Goal: Information Seeking & Learning: Learn about a topic

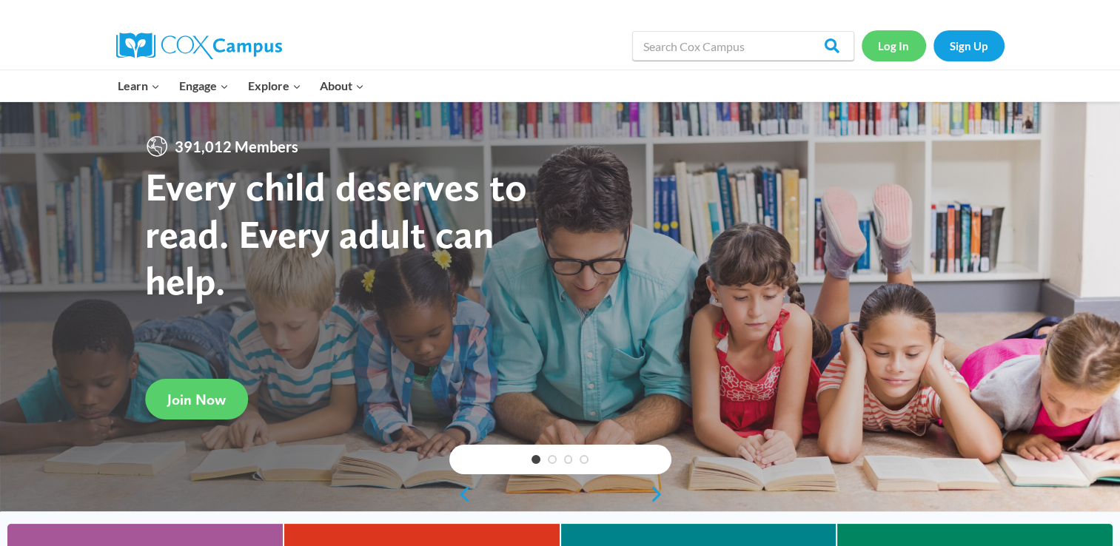
click at [893, 51] on link "Log In" at bounding box center [894, 45] width 64 height 30
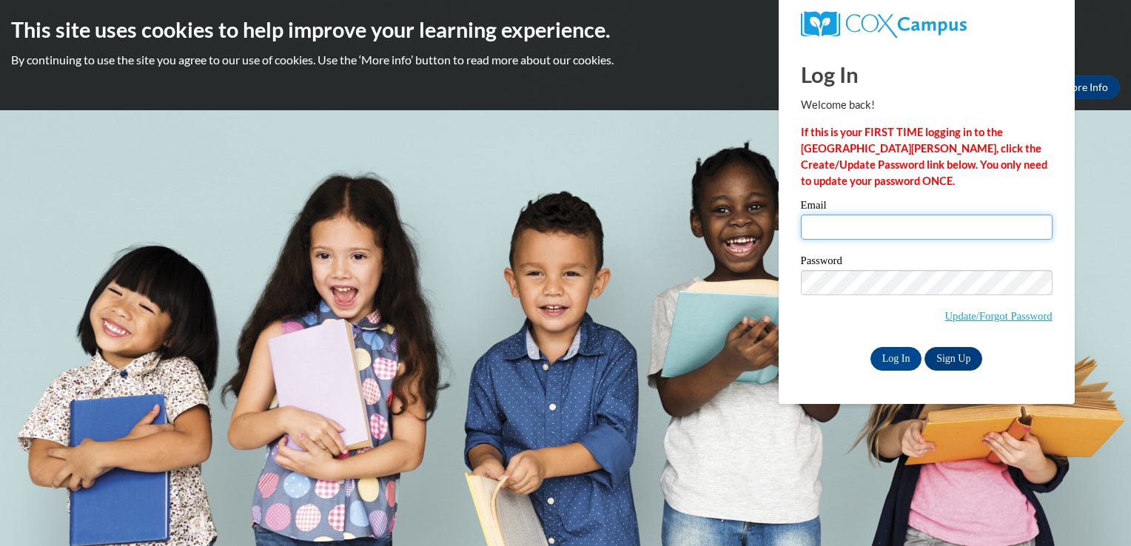
click at [859, 230] on input "Email" at bounding box center [927, 227] width 252 height 25
type input "[EMAIL_ADDRESS][DOMAIN_NAME]"
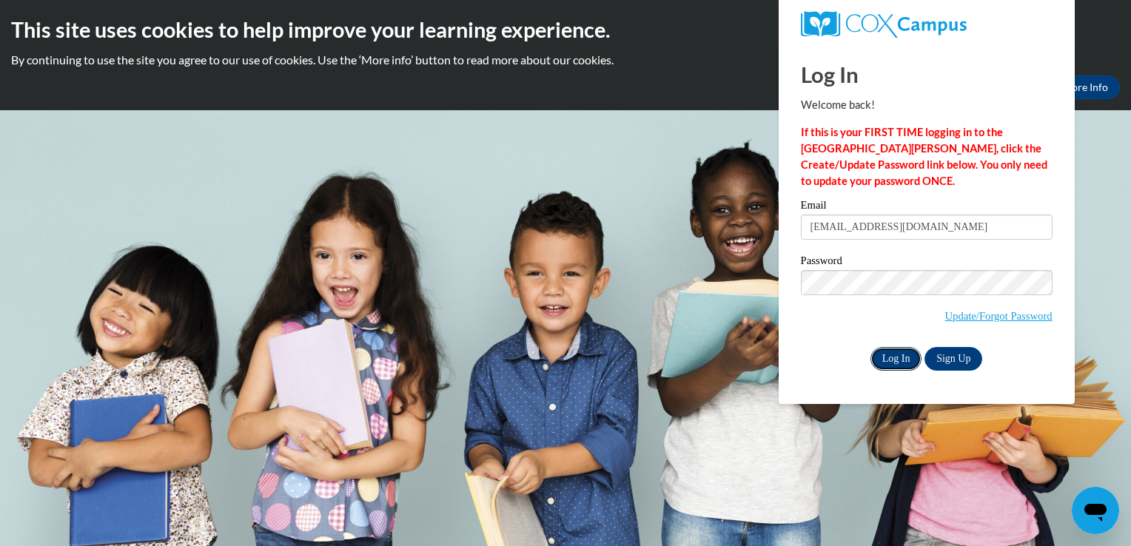
click at [902, 366] on input "Log In" at bounding box center [897, 359] width 52 height 24
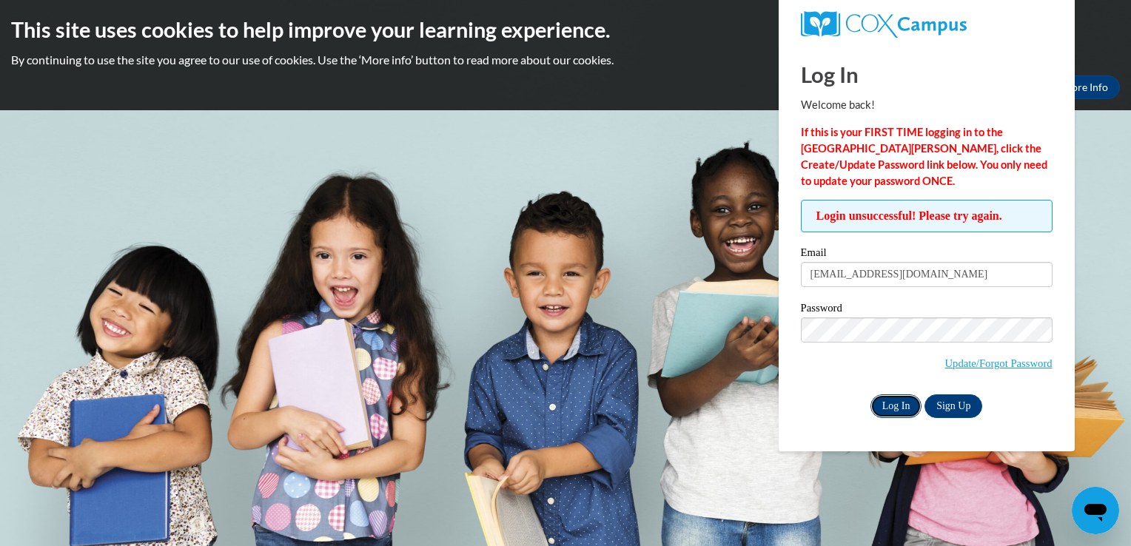
click at [907, 405] on input "Log In" at bounding box center [897, 407] width 52 height 24
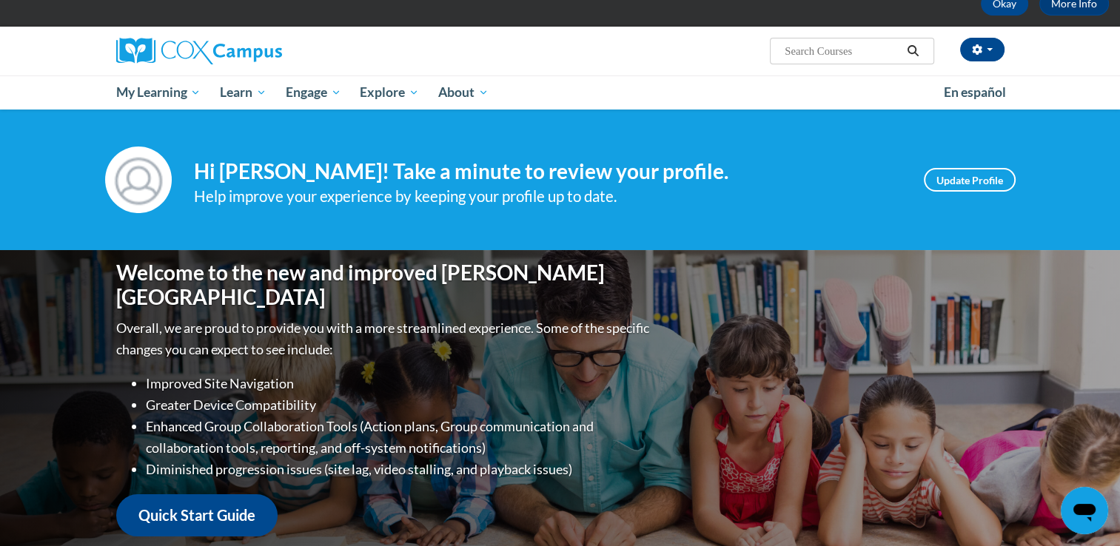
scroll to position [89, 0]
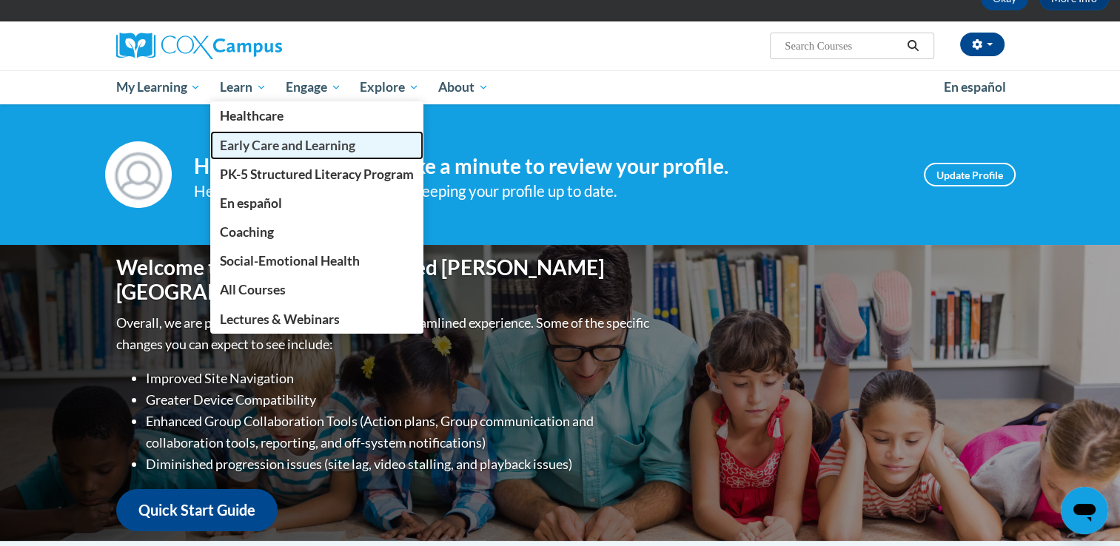
click at [250, 146] on span "Early Care and Learning" at bounding box center [287, 146] width 135 height 16
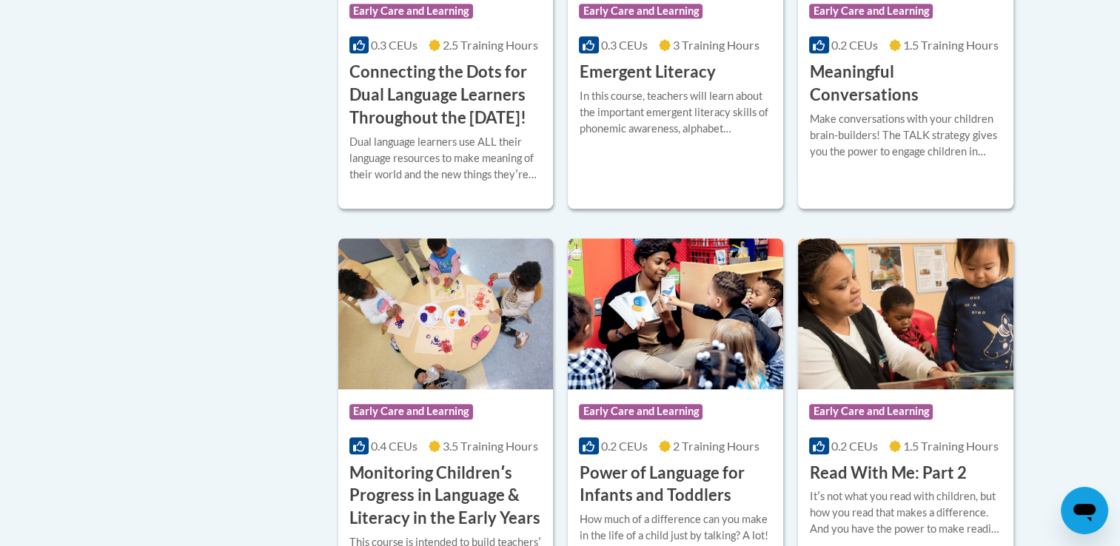
scroll to position [1155, 0]
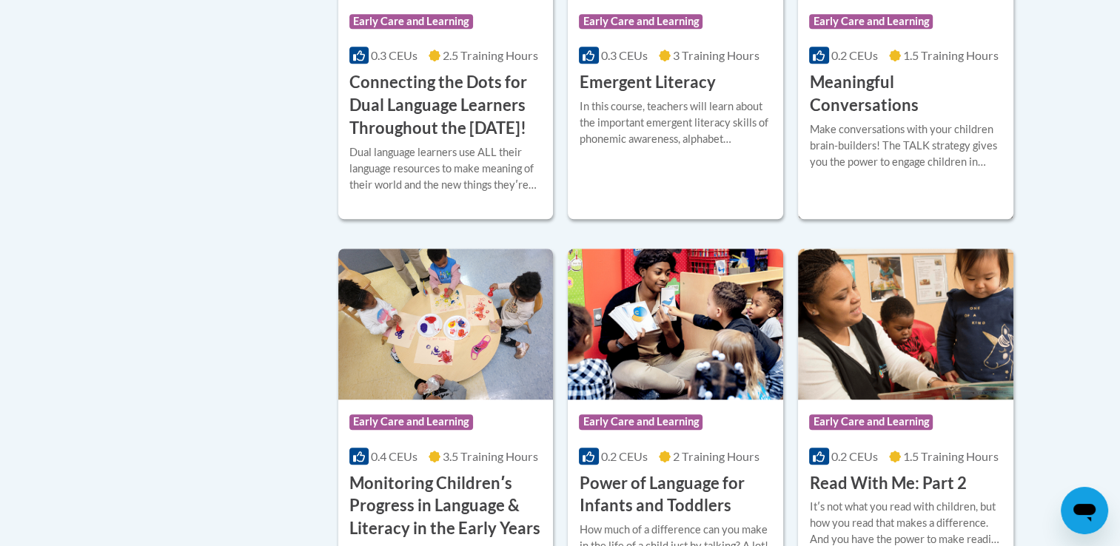
click at [941, 85] on h3 "Meaningful Conversations" at bounding box center [905, 94] width 193 height 46
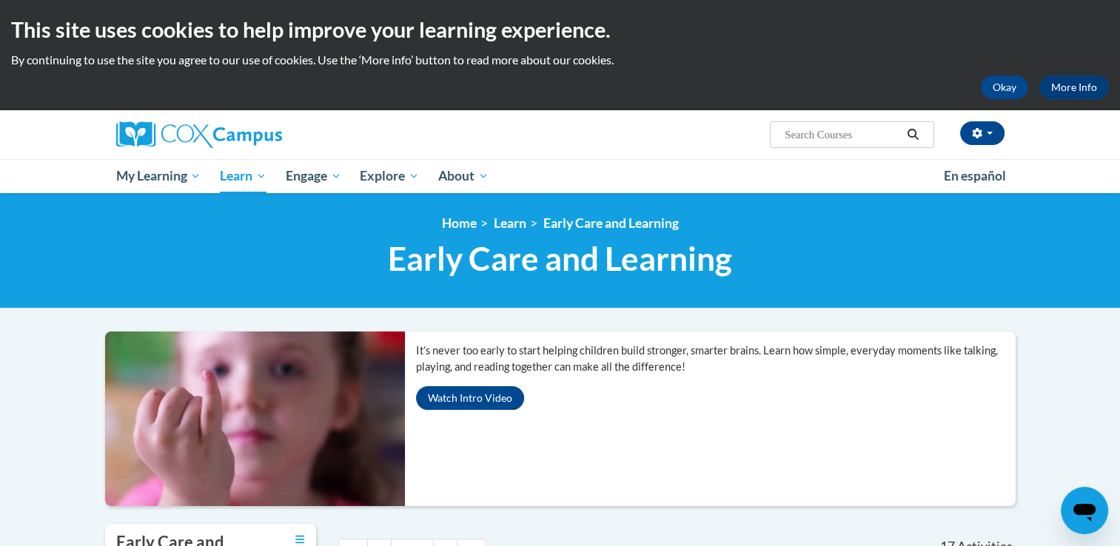
scroll to position [1155, 0]
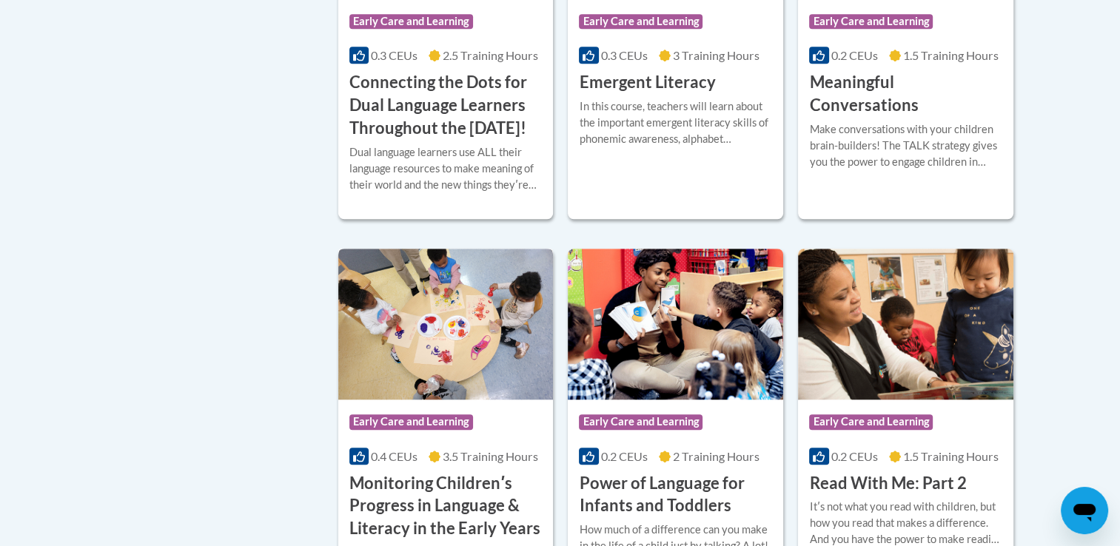
click at [411, 505] on h3 "Monitoring Childrenʹs Progress in Language & Literacy in the Early Years" at bounding box center [445, 506] width 193 height 68
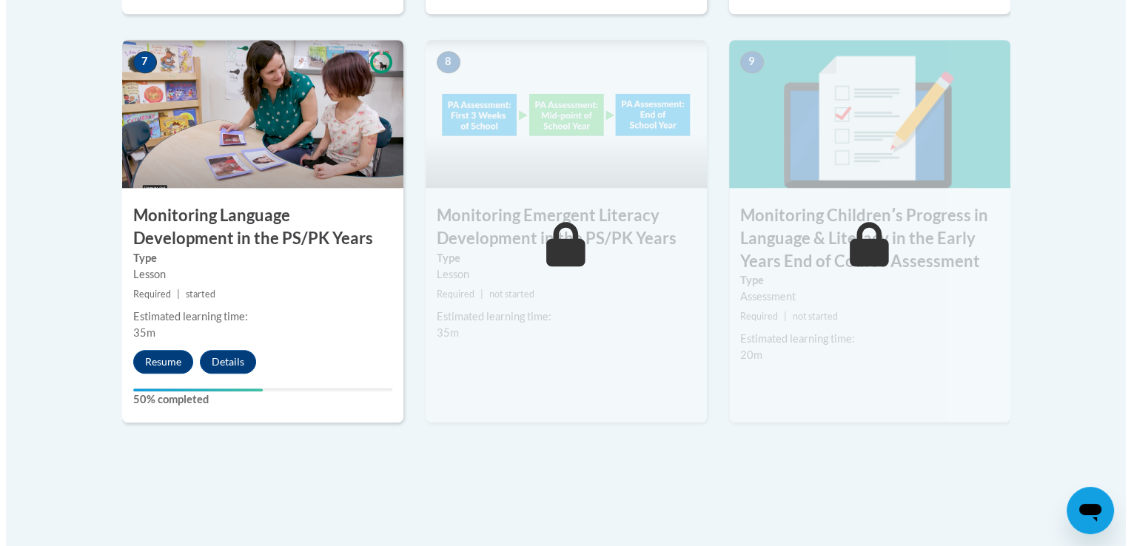
scroll to position [1372, 0]
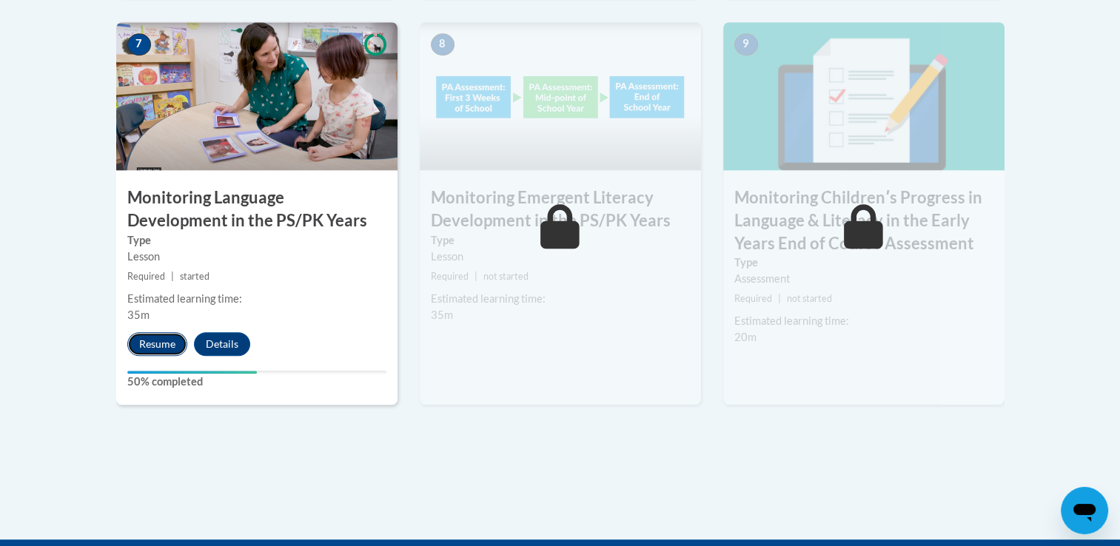
click at [151, 344] on button "Resume" at bounding box center [157, 344] width 60 height 24
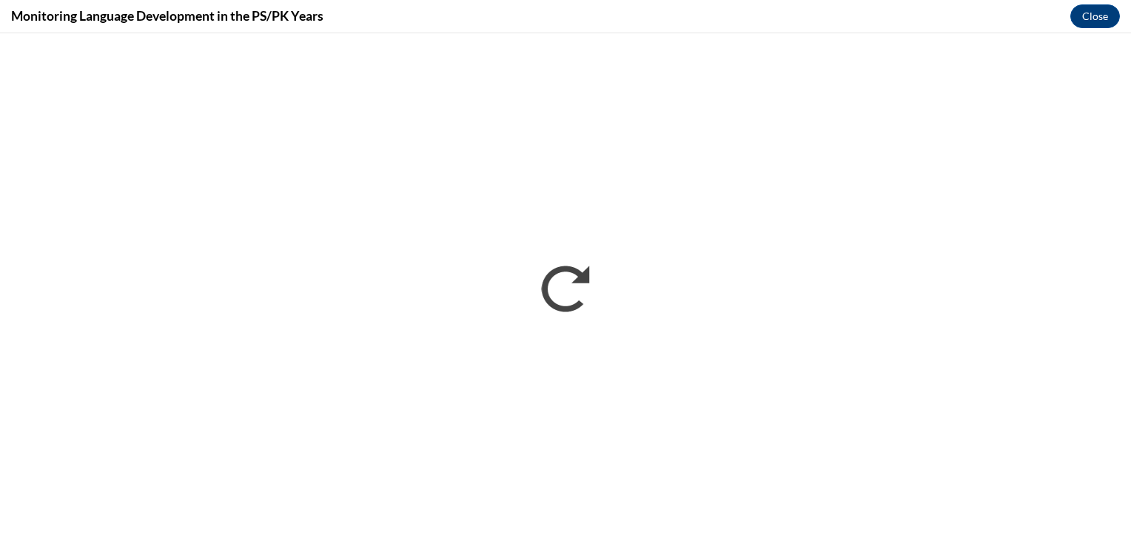
scroll to position [0, 0]
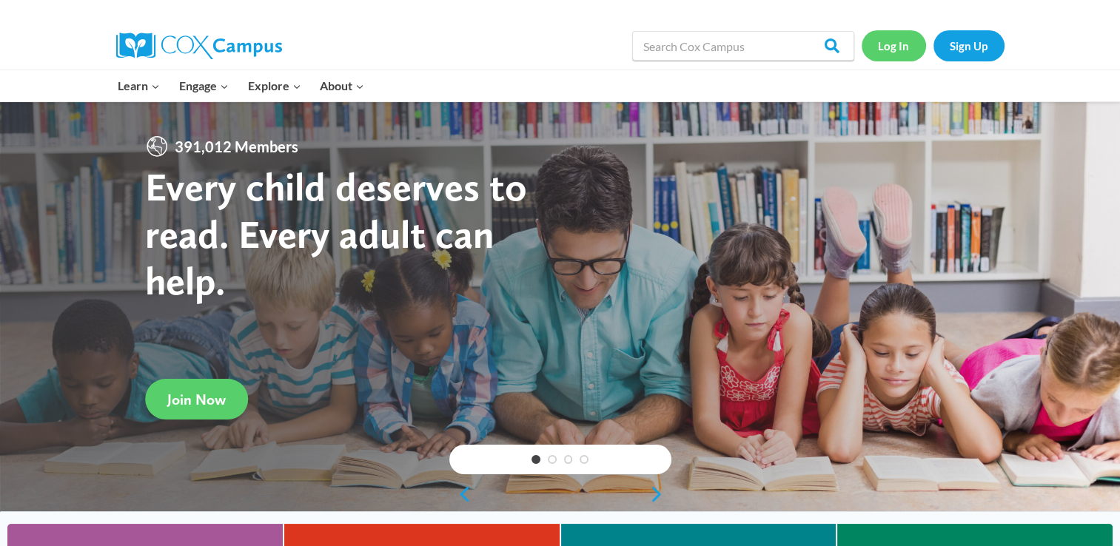
click at [896, 46] on link "Log In" at bounding box center [894, 45] width 64 height 30
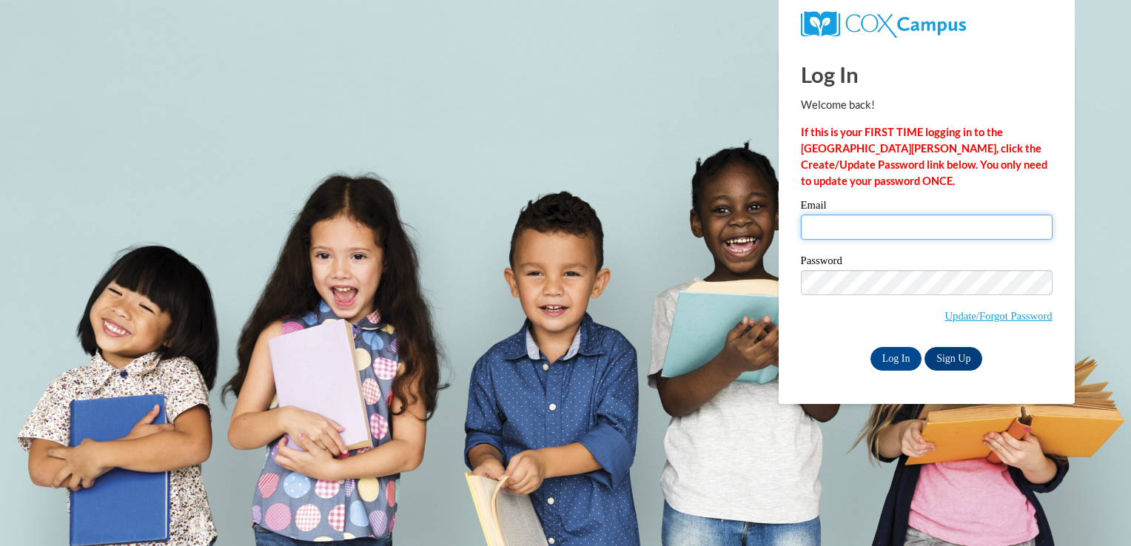
click at [831, 215] on input "Email" at bounding box center [927, 227] width 252 height 25
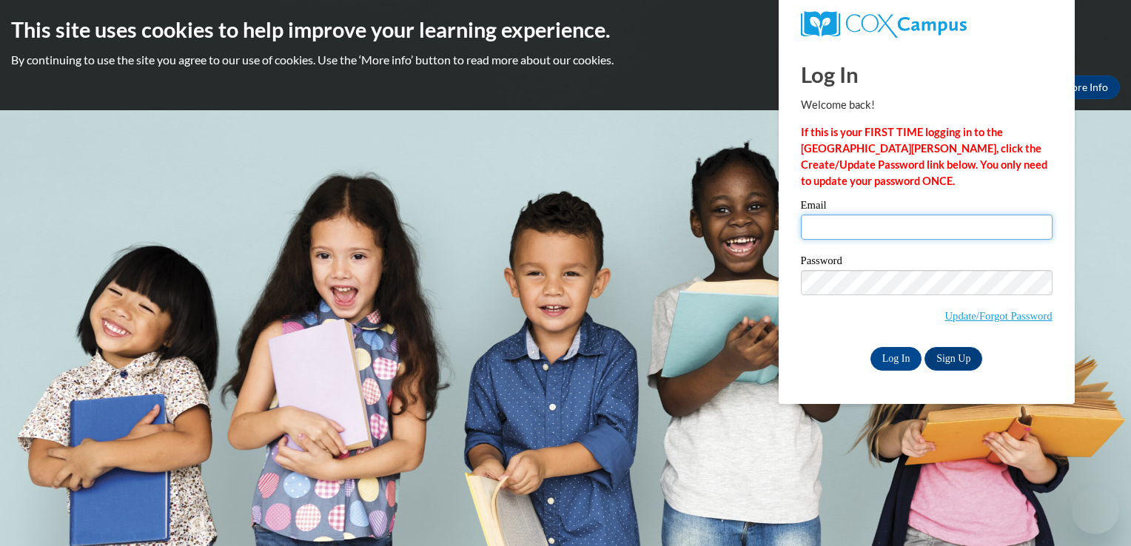
type input "[EMAIL_ADDRESS][DOMAIN_NAME]"
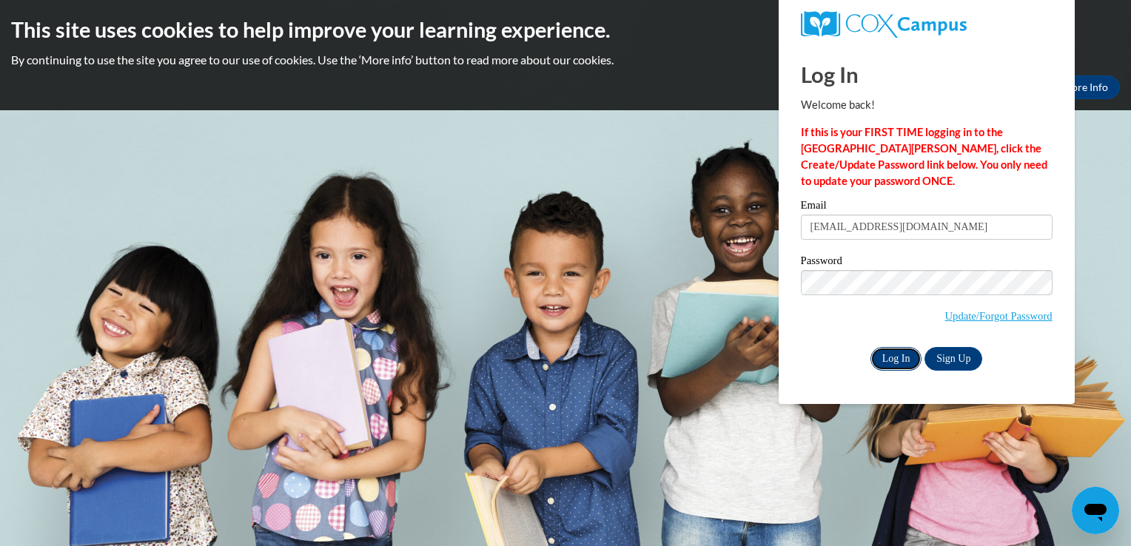
click at [886, 358] on input "Log In" at bounding box center [897, 359] width 52 height 24
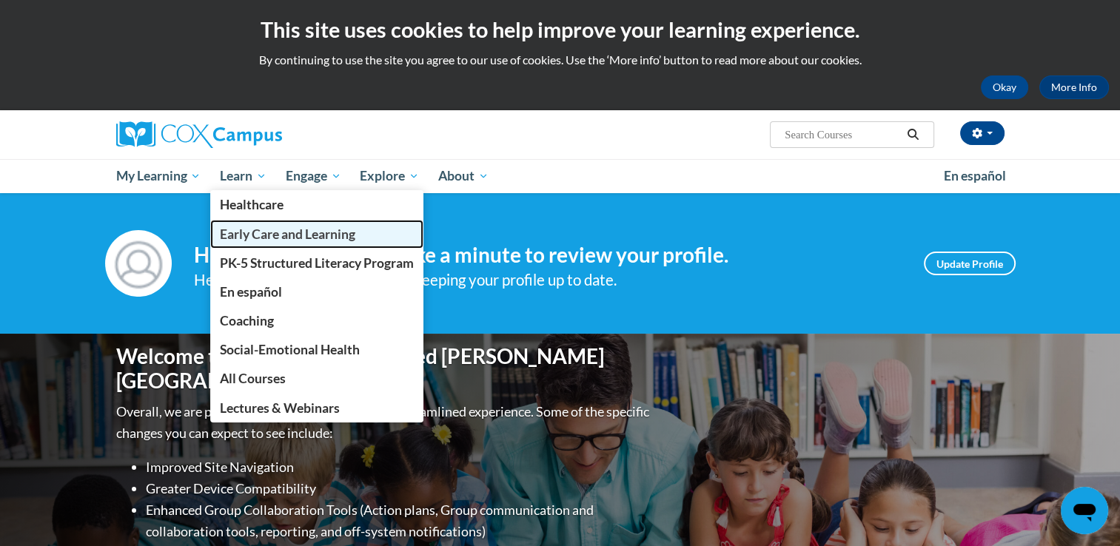
click at [247, 238] on span "Early Care and Learning" at bounding box center [287, 235] width 135 height 16
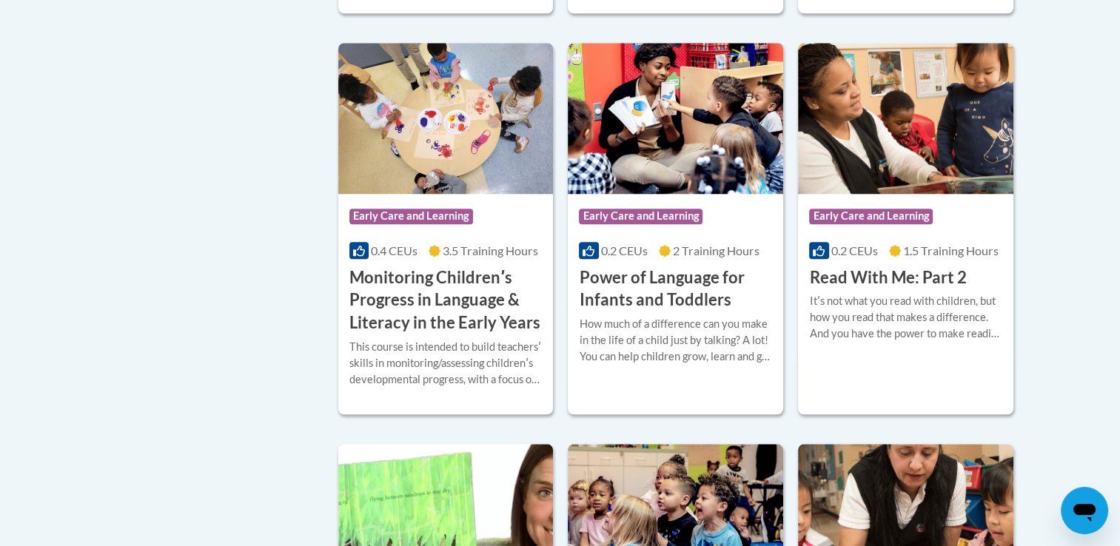
scroll to position [1362, 0]
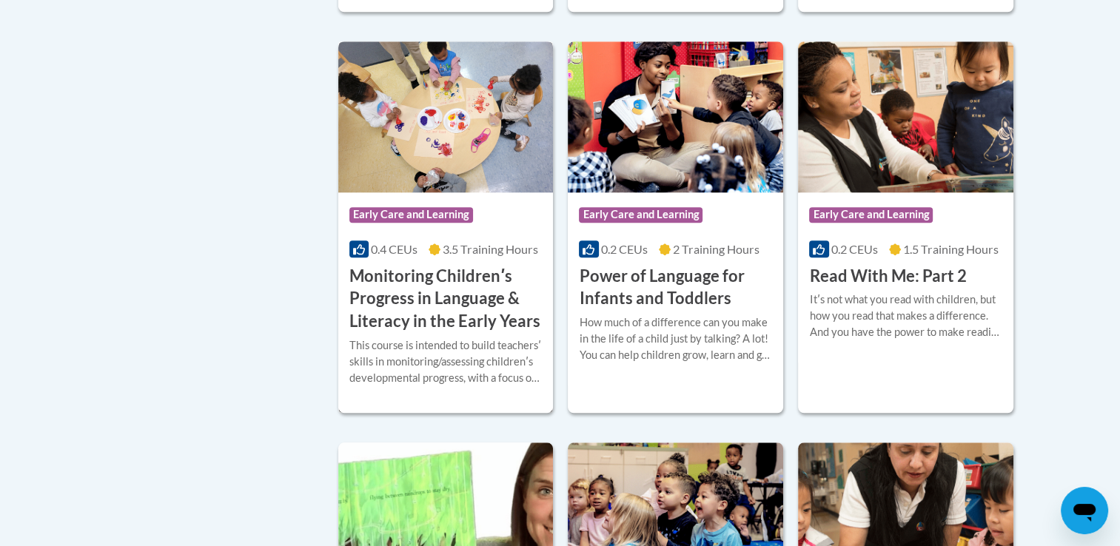
click at [466, 333] on h3 "Monitoring Childrenʹs Progress in Language & Literacy in the Early Years" at bounding box center [445, 299] width 193 height 68
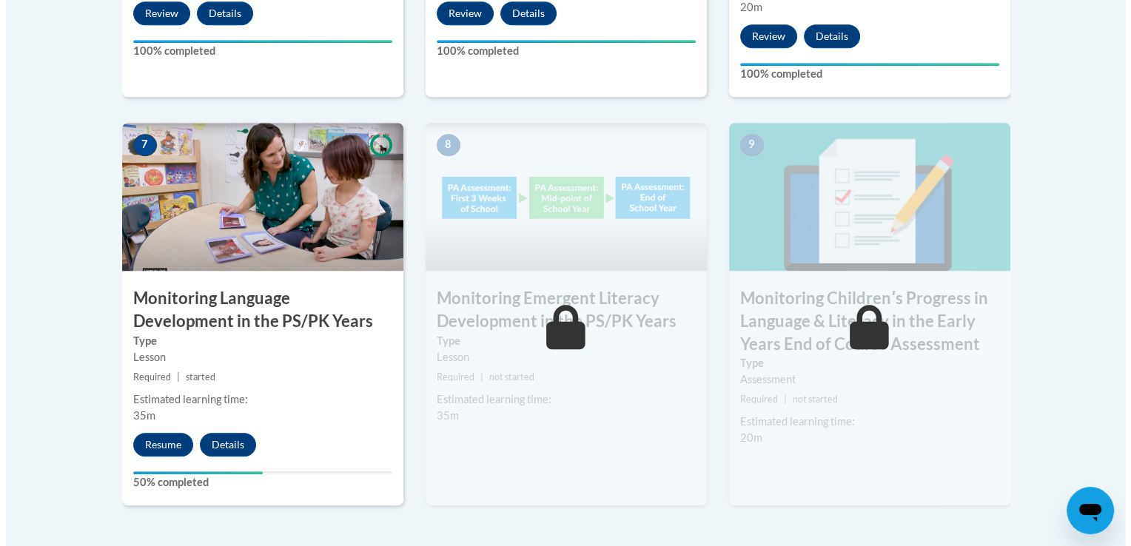
scroll to position [1274, 0]
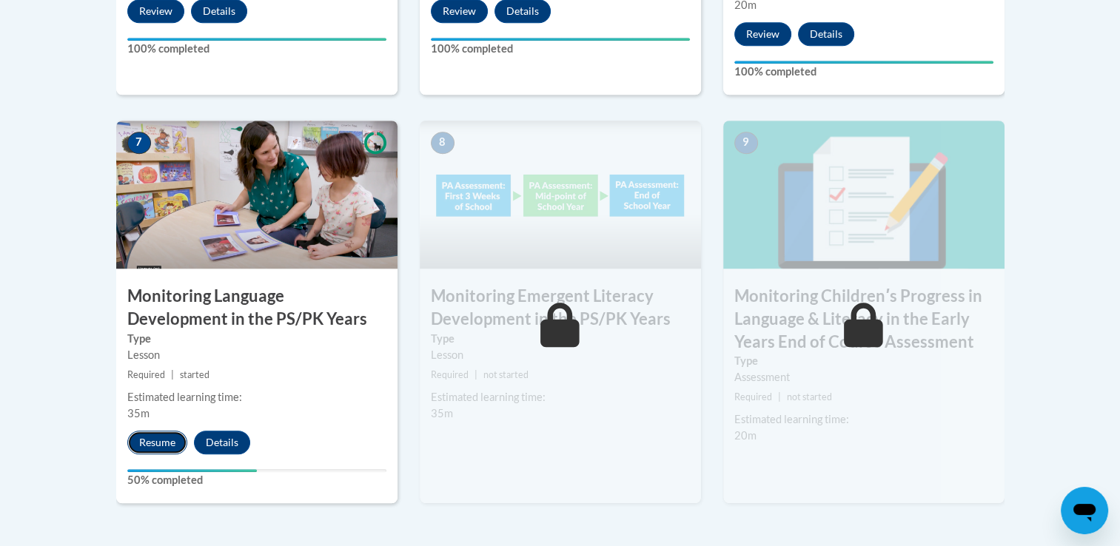
click at [172, 446] on button "Resume" at bounding box center [157, 443] width 60 height 24
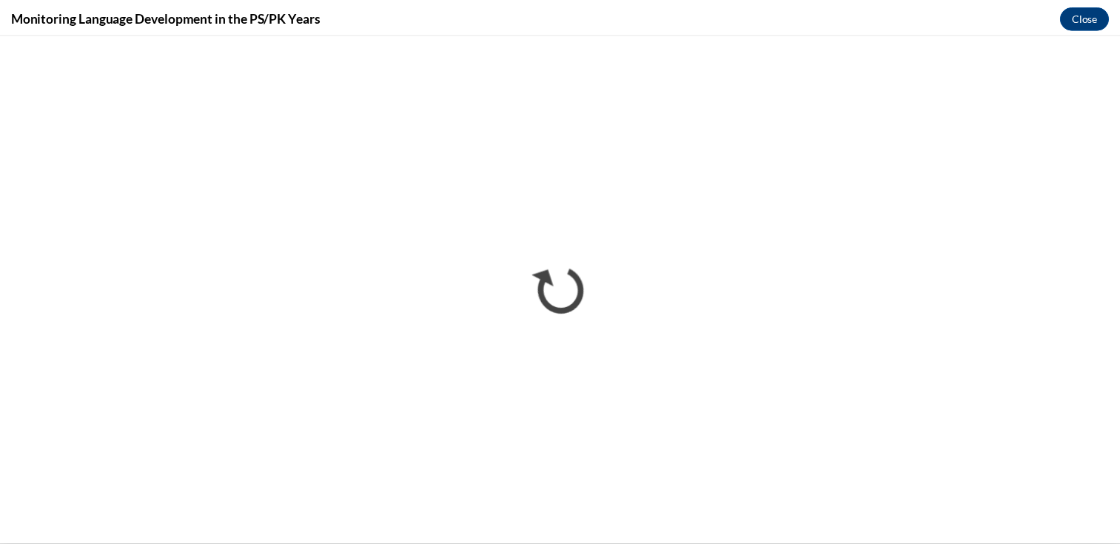
scroll to position [0, 0]
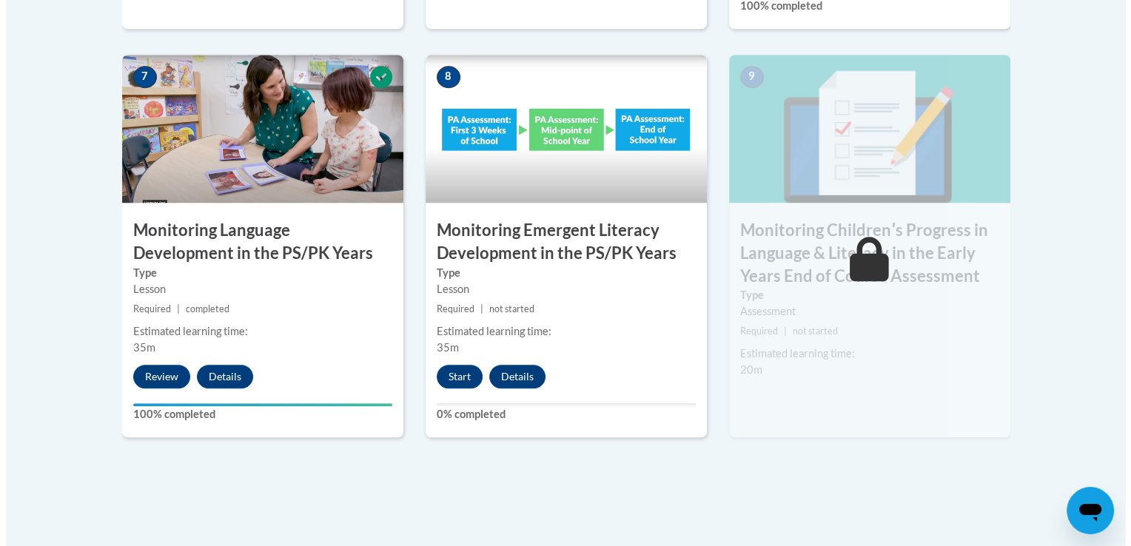
scroll to position [1362, 0]
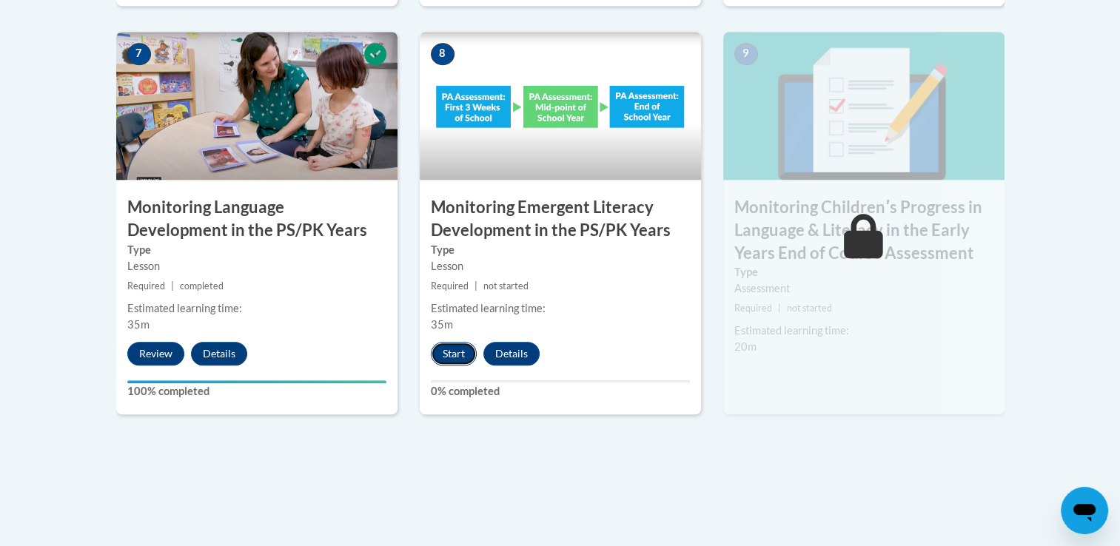
click at [446, 354] on button "Start" at bounding box center [454, 354] width 46 height 24
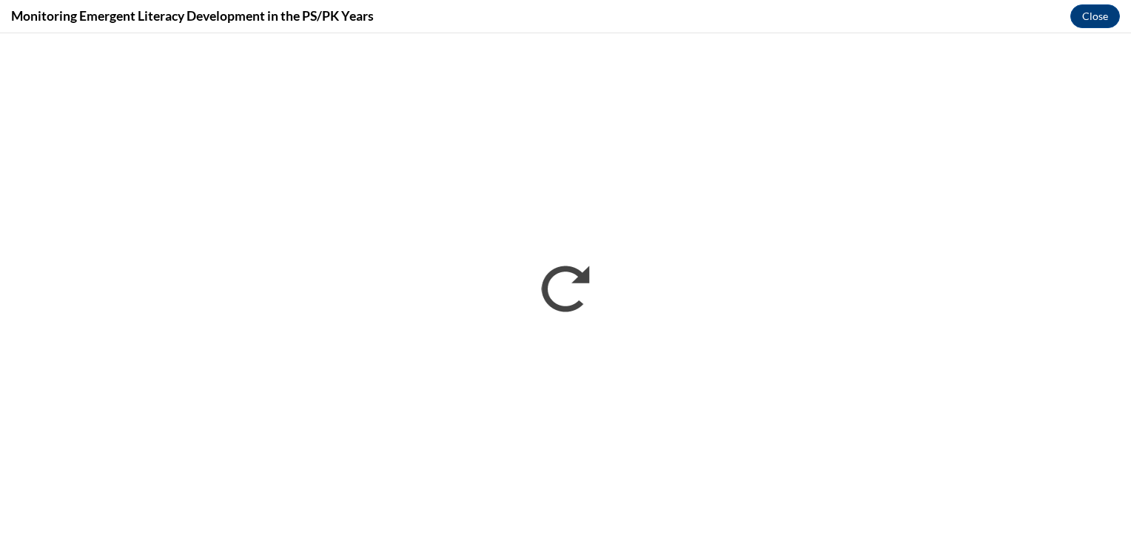
scroll to position [0, 0]
